Goal: Transaction & Acquisition: Purchase product/service

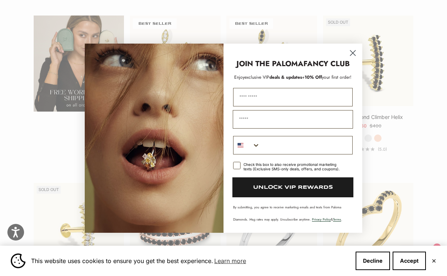
scroll to position [1204, 0]
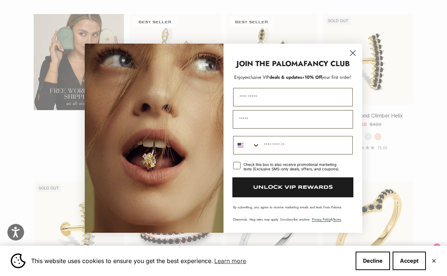
click at [353, 51] on circle "Close dialog" at bounding box center [353, 53] width 12 height 12
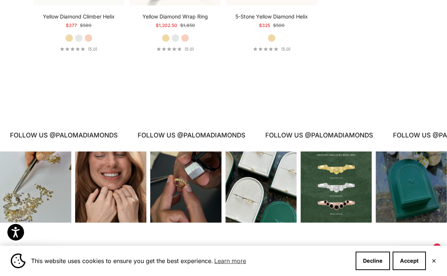
scroll to position [0, 0]
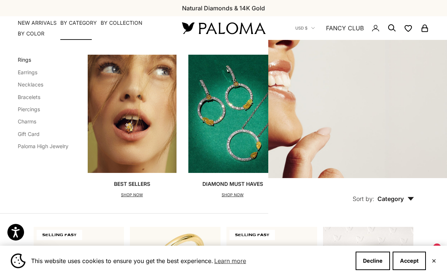
click at [27, 62] on link "Rings" at bounding box center [24, 60] width 13 height 6
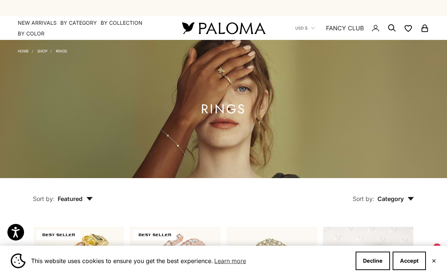
click at [390, 28] on icon "Secondary navigation" at bounding box center [391, 28] width 9 height 9
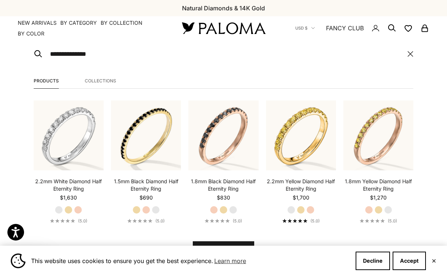
type input "**********"
click at [223, 250] on button "View all results" at bounding box center [223, 251] width 61 height 18
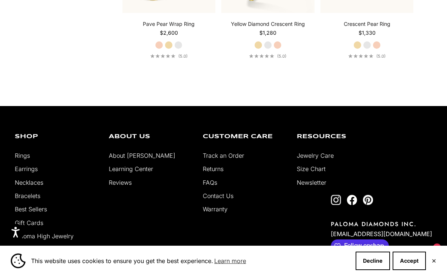
scroll to position [1433, 0]
